Goal: Find contact information: Obtain details needed to contact an individual or organization

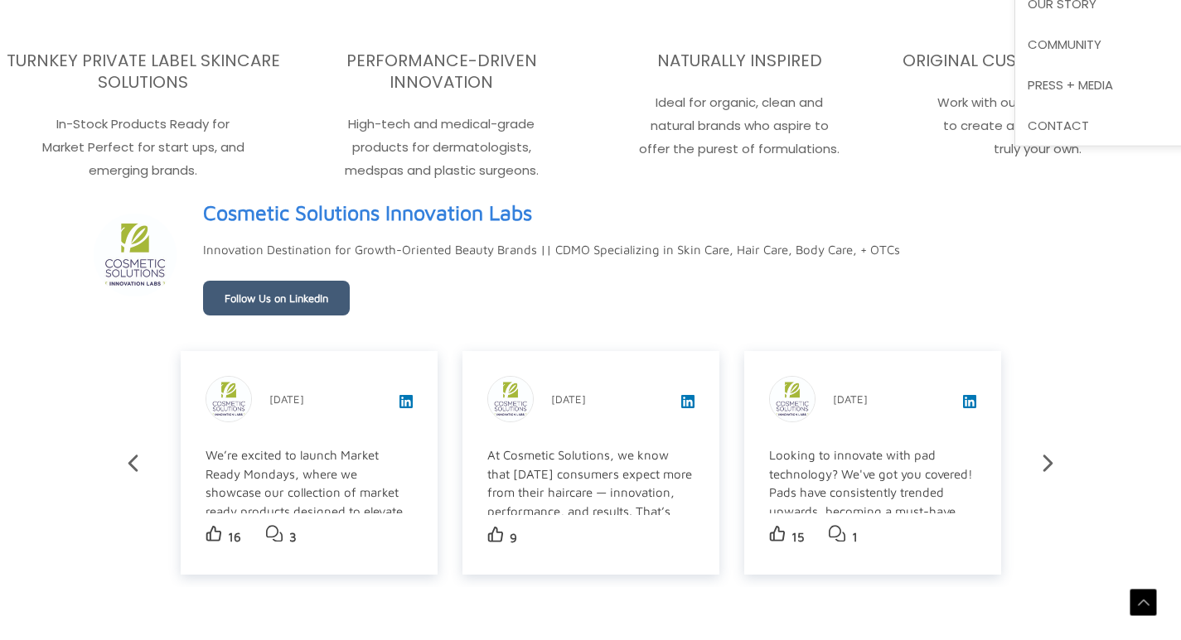
scroll to position [2683, 0]
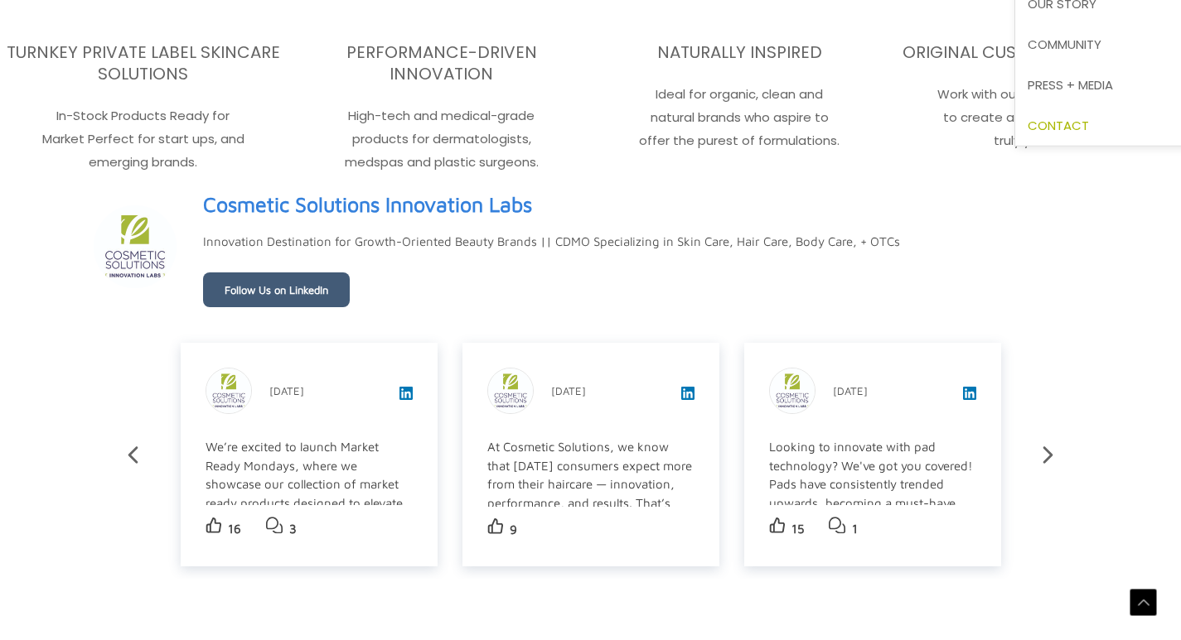
click at [1089, 128] on span "Contact" at bounding box center [1057, 124] width 61 height 17
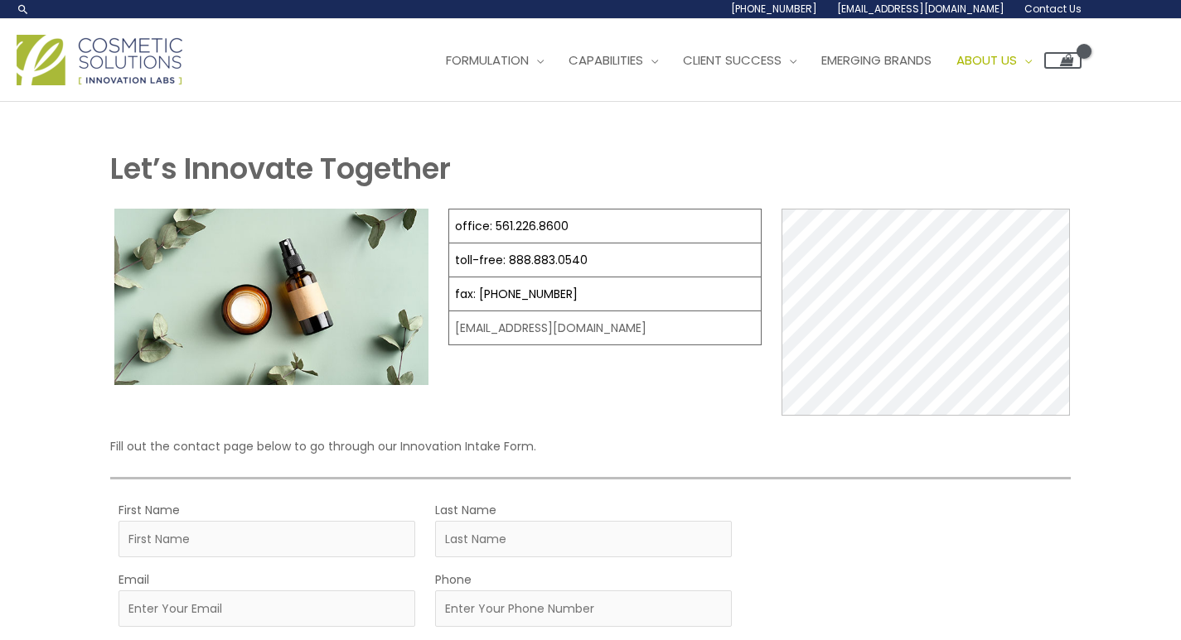
select select
